Goal: Find contact information: Find contact information

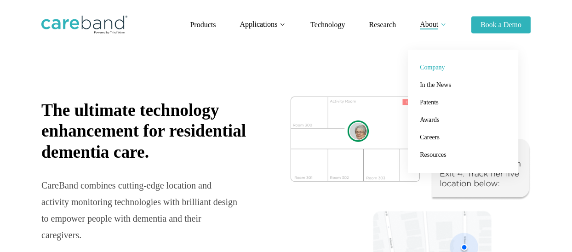
click at [436, 70] on span "Company" at bounding box center [432, 67] width 25 height 7
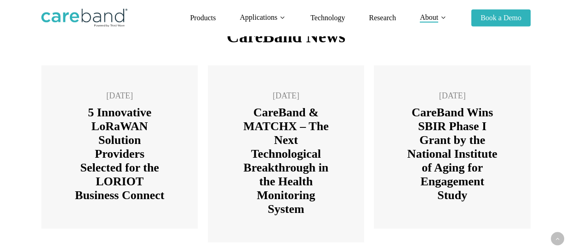
scroll to position [1420, 0]
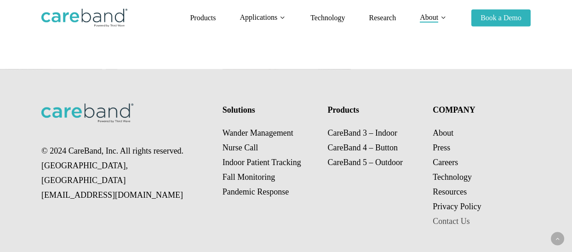
click at [446, 217] on link "Contact Us" at bounding box center [451, 221] width 37 height 9
